Goal: Transaction & Acquisition: Purchase product/service

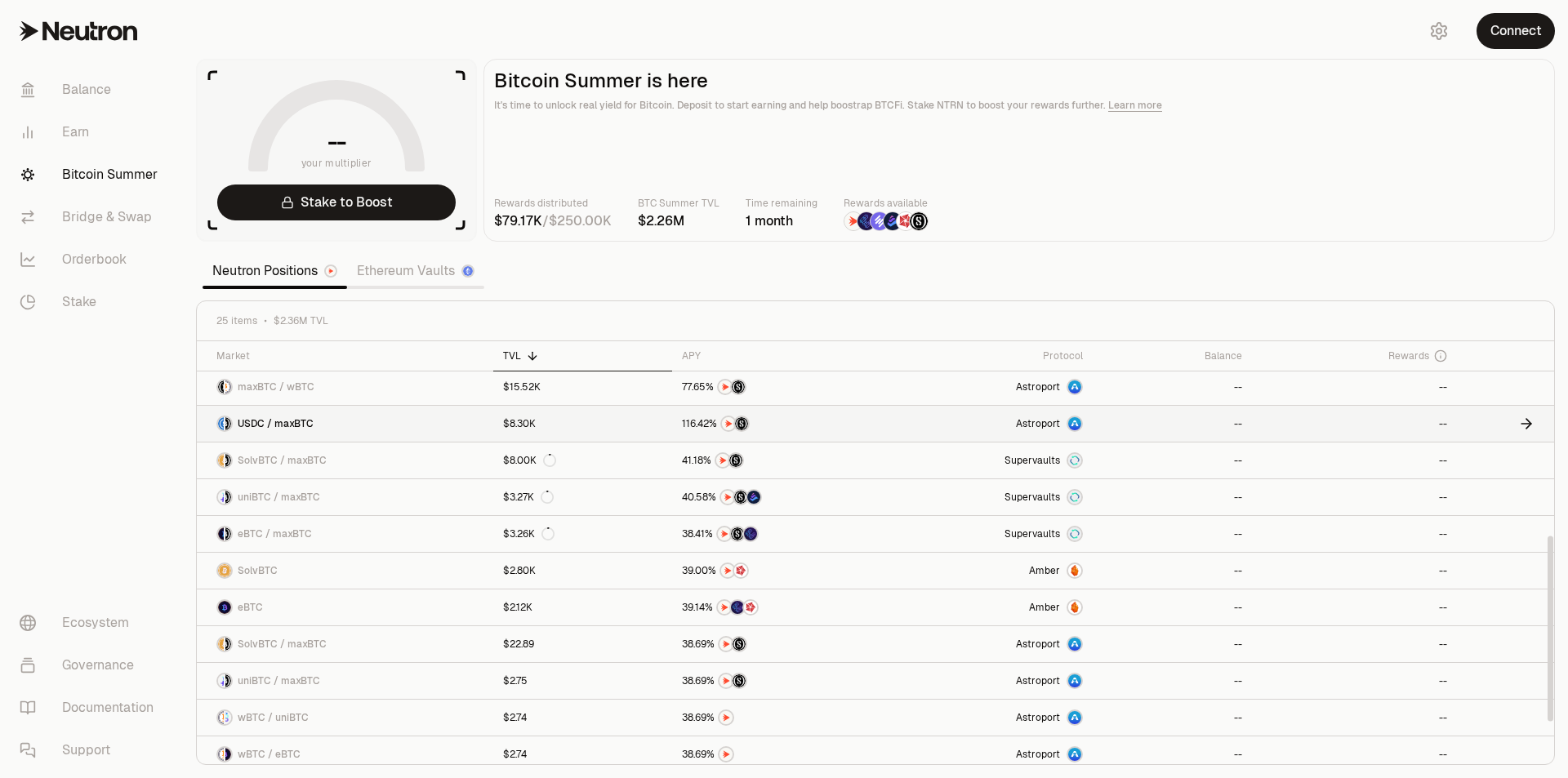
scroll to position [362, 0]
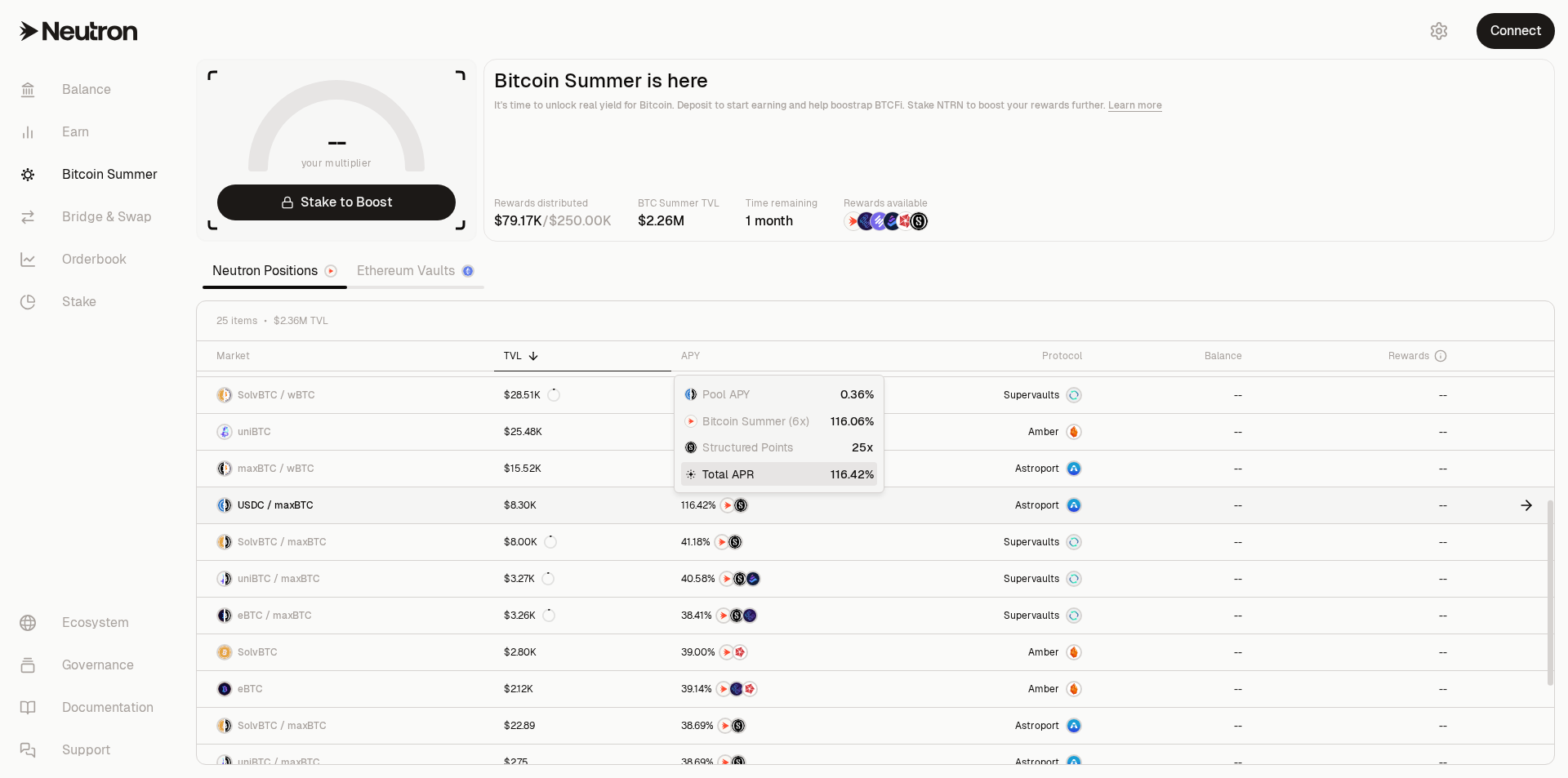
click at [695, 508] on span "." at bounding box center [696, 505] width 2 height 10
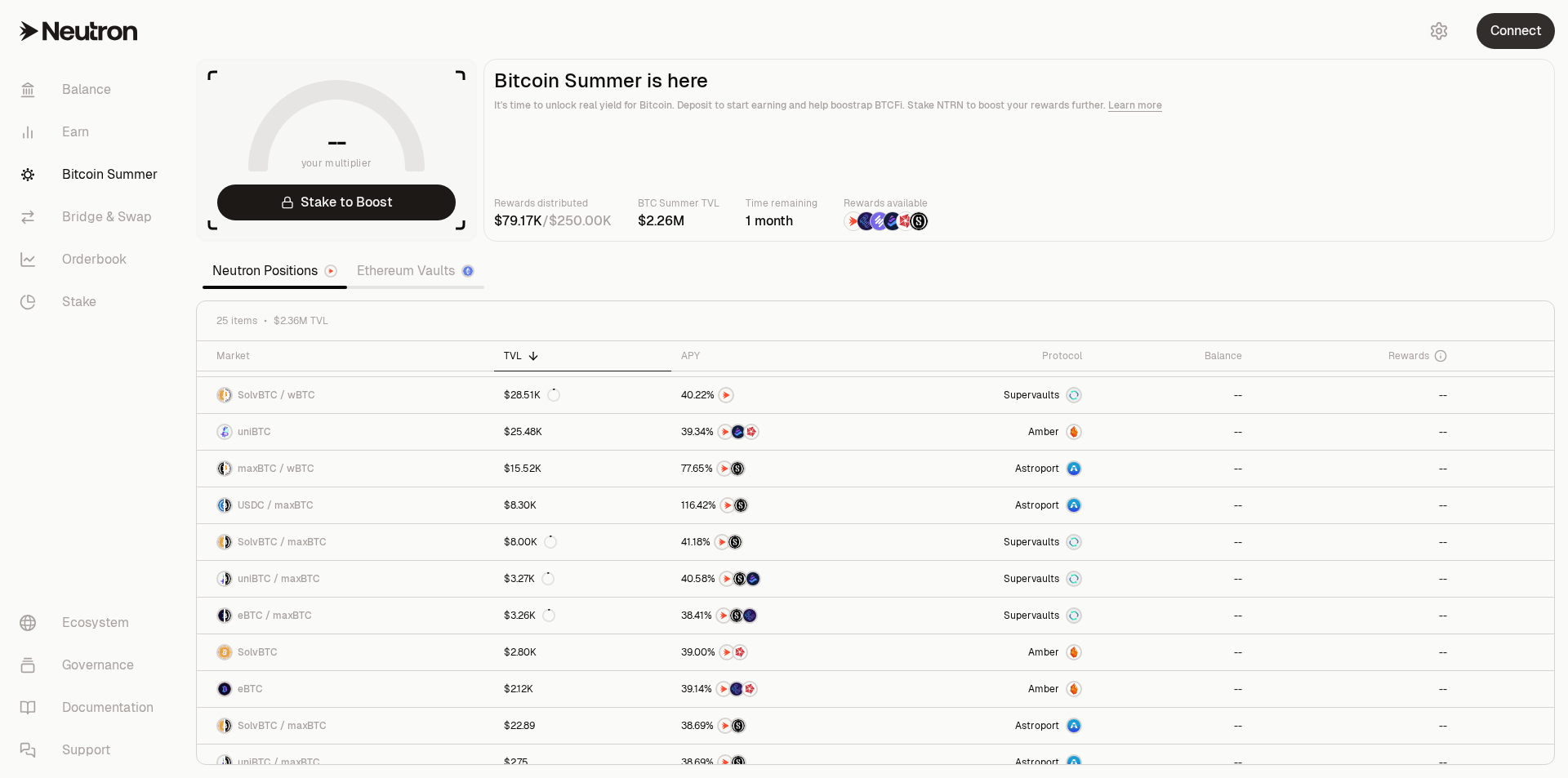
click at [1522, 42] on button "Connect" at bounding box center [1515, 31] width 78 height 36
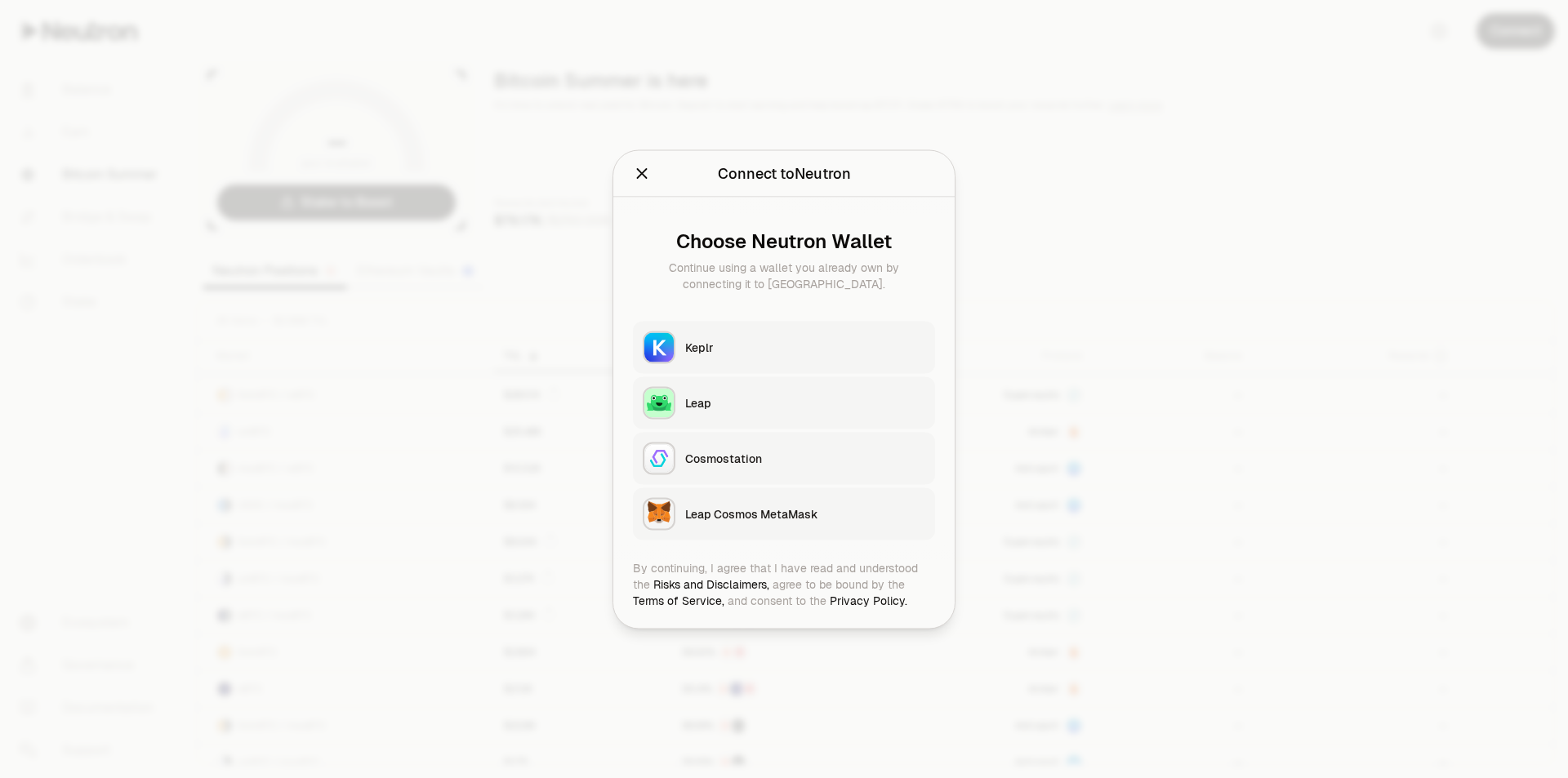
click at [700, 353] on div "Keplr" at bounding box center [805, 347] width 240 height 16
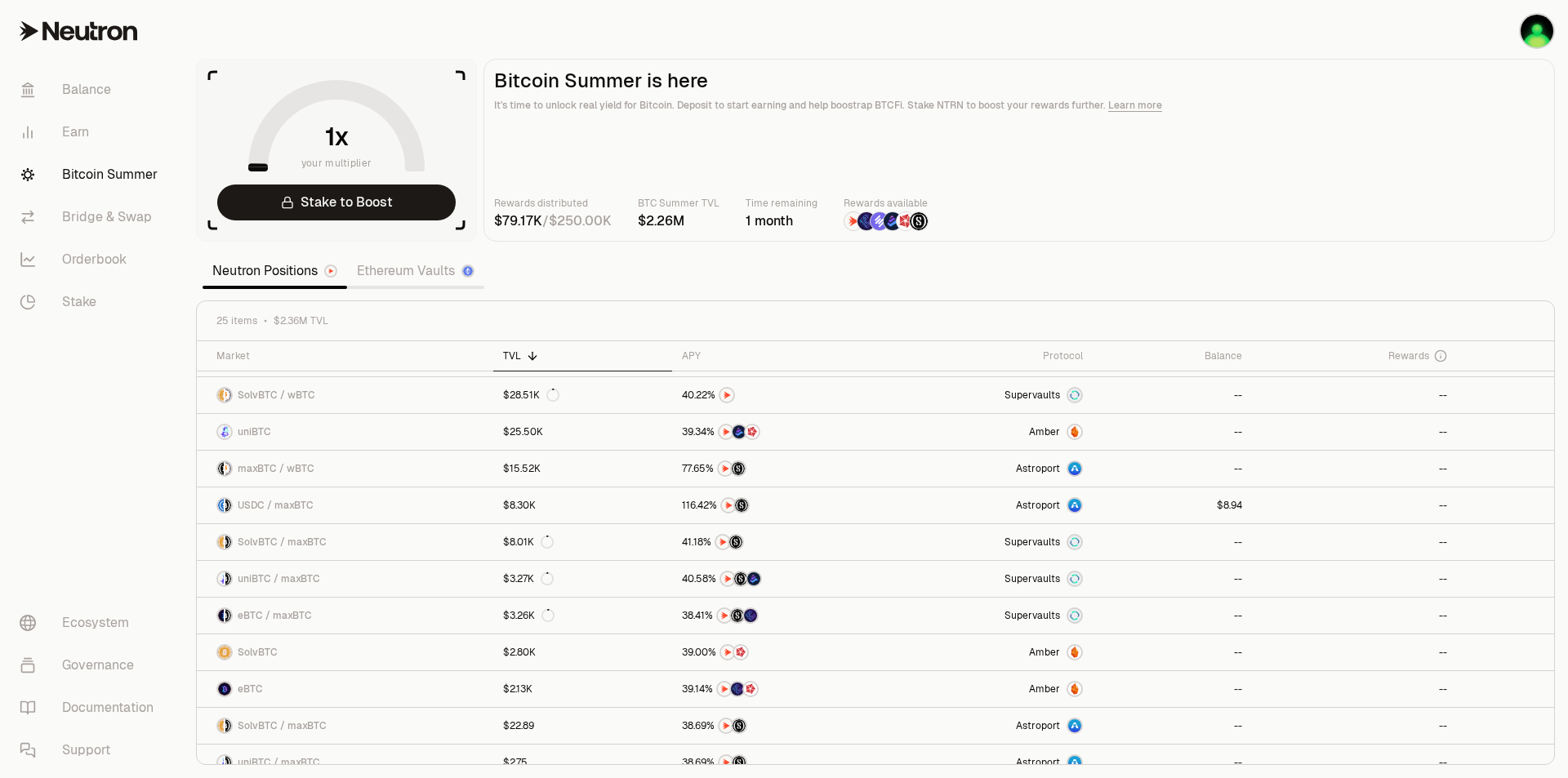
click at [445, 253] on div "Neutron Positions Ethereum Vaults" at bounding box center [343, 271] width 282 height 36
click at [445, 268] on link "Ethereum Vaults" at bounding box center [415, 271] width 137 height 32
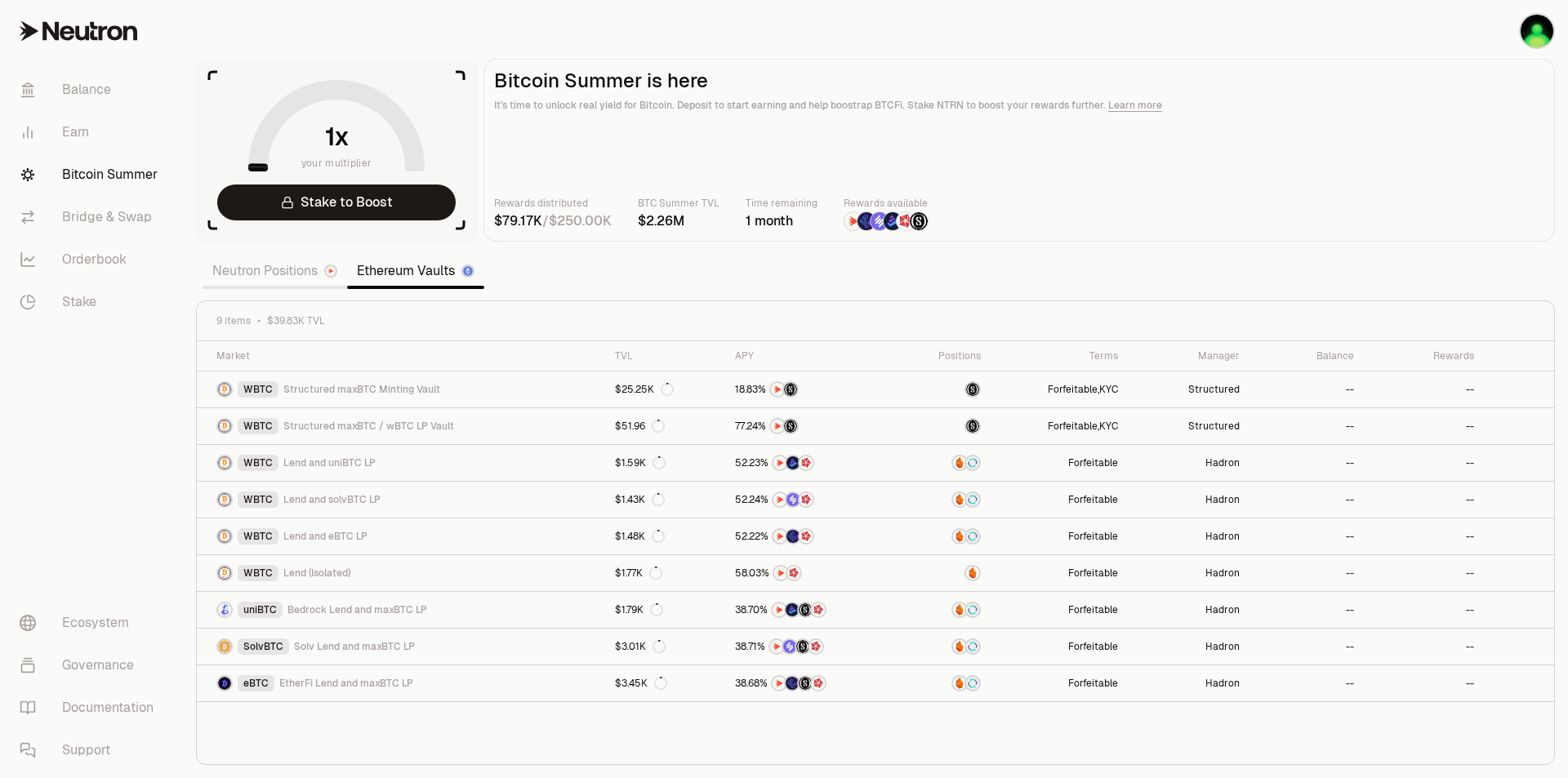
click at [256, 271] on link "Neutron Positions" at bounding box center [274, 271] width 145 height 32
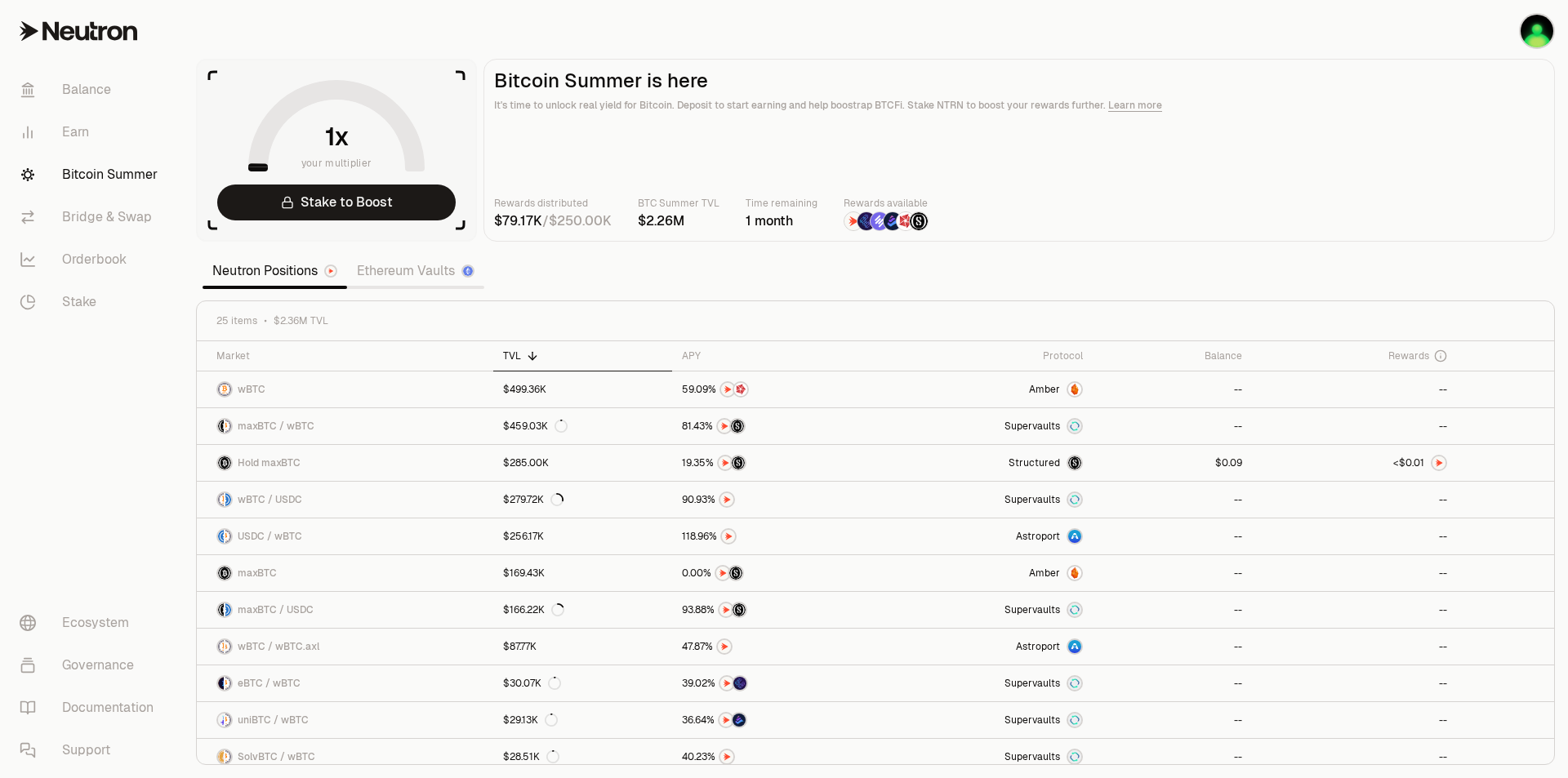
click at [225, 265] on link "Neutron Positions" at bounding box center [274, 271] width 145 height 32
click at [1423, 462] on span "0 1 2 3 4 5 6 7 8 9 . 0 1 2 3 4 5 6 7 8 9 0 1 2 3 4 5 6 7 8 9" at bounding box center [1414, 463] width 29 height 14
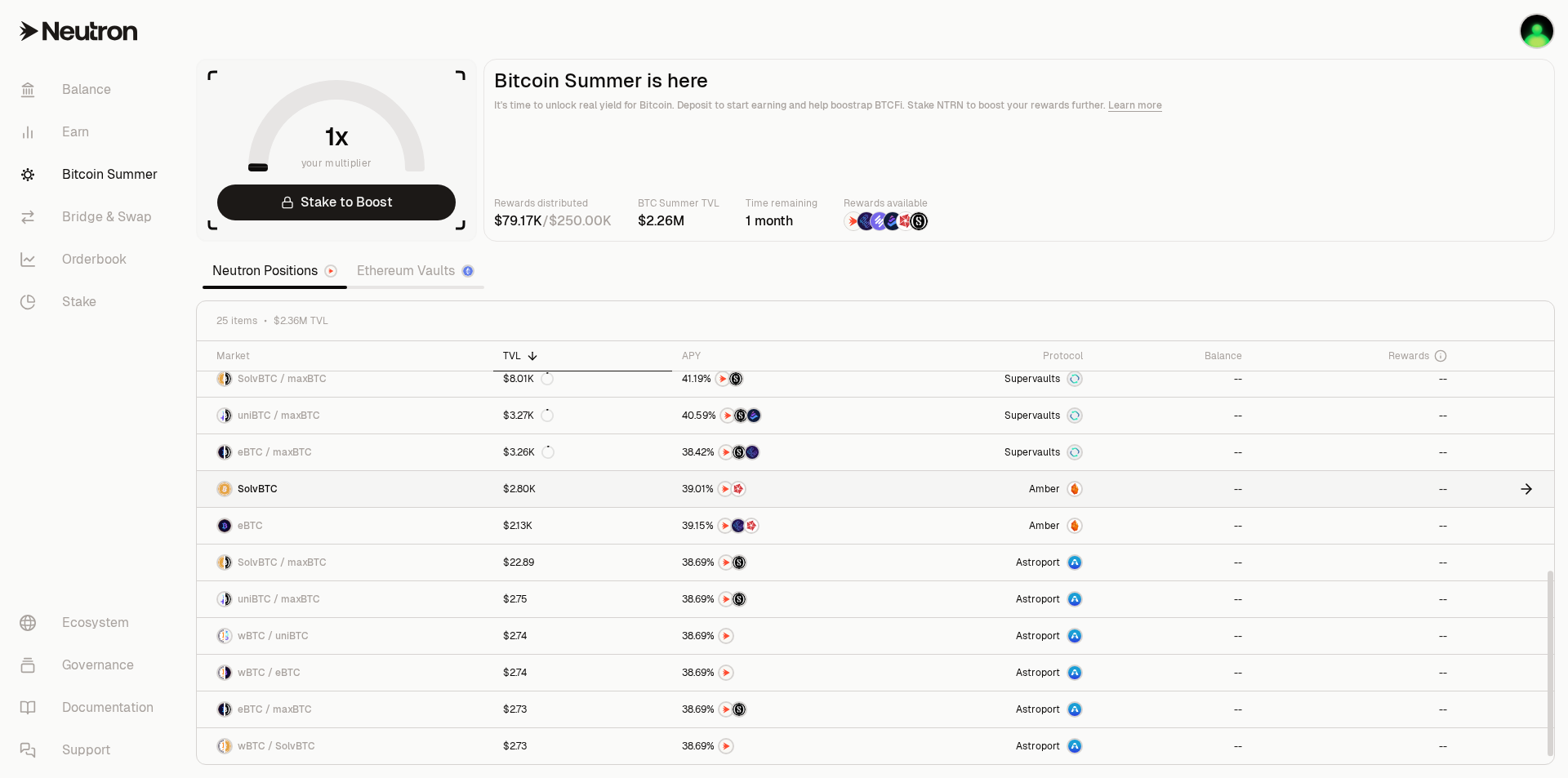
scroll to position [35, 0]
